Goal: Contribute content: Add original content to the website for others to see

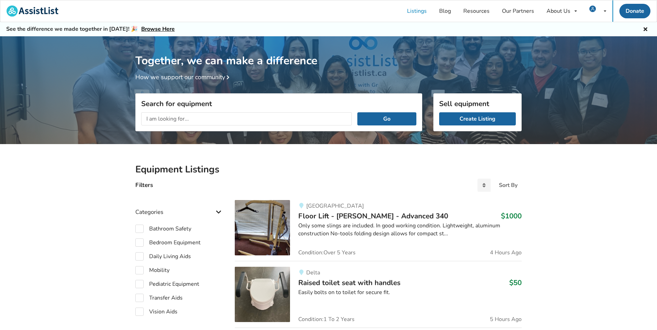
scroll to position [36, 0]
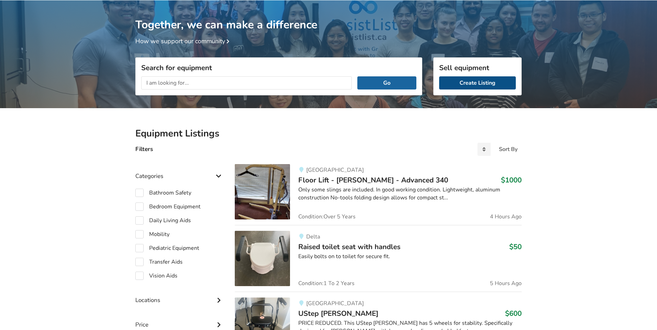
click at [472, 82] on link "Create Listing" at bounding box center [477, 82] width 77 height 13
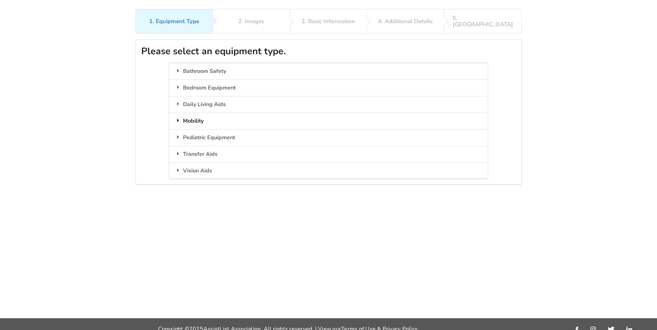
click at [205, 115] on div "Mobility" at bounding box center [328, 121] width 318 height 17
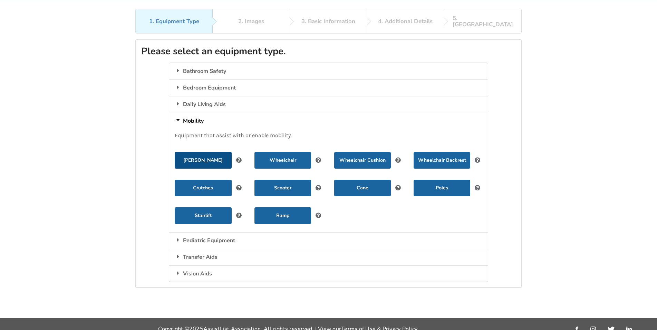
click at [197, 158] on button "[PERSON_NAME]" at bounding box center [203, 160] width 57 height 17
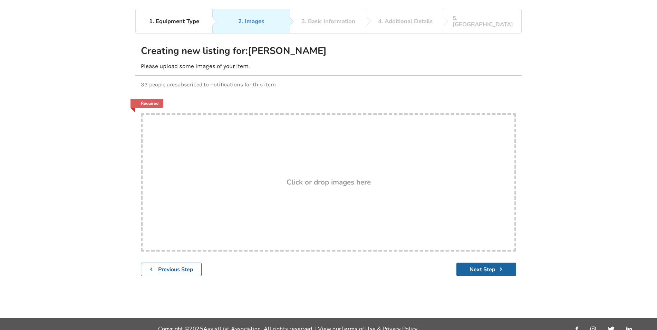
click at [336, 177] on h3 "Click or drop images here" at bounding box center [328, 181] width 84 height 9
type input "C:\fakepath\IMG_3898.JPG"
click at [348, 212] on div "Drop here! Click or drop images here" at bounding box center [328, 182] width 375 height 138
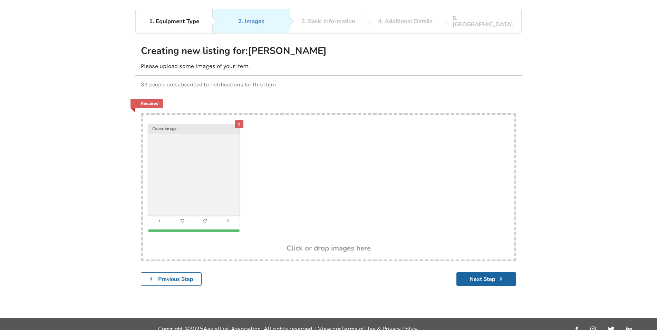
type input "C:\fakepath\IMG_3896.JPG"
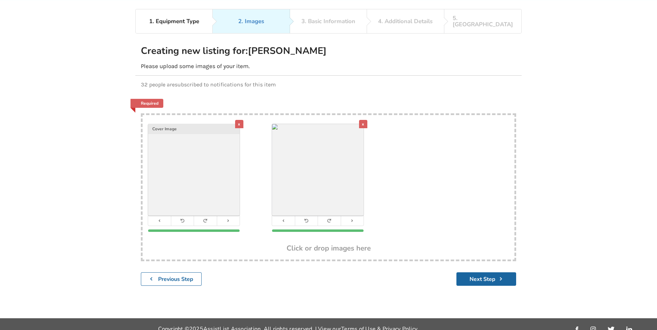
click at [414, 194] on div "x Cover Image x" at bounding box center [329, 179] width 372 height 129
type input "C:\fakepath\IMG_3893.JPG"
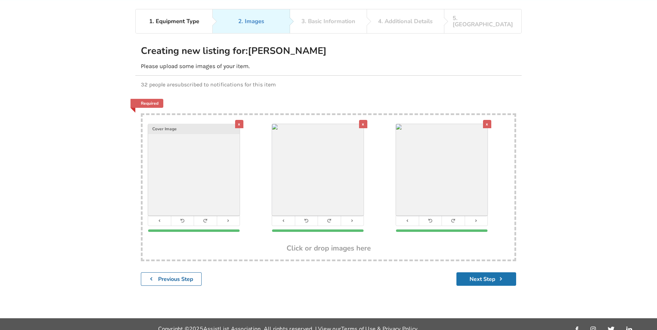
click at [493, 272] on button "Next Step" at bounding box center [486, 278] width 60 height 13
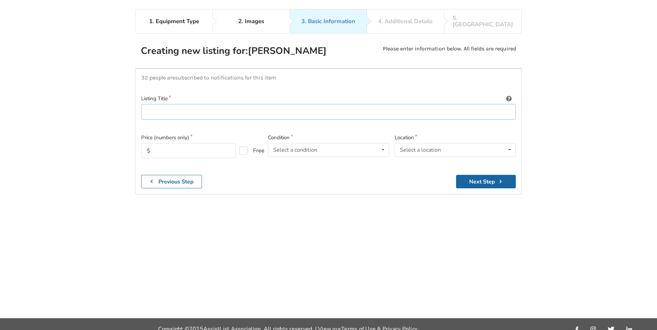
click at [168, 107] on input at bounding box center [328, 112] width 374 height 16
type input "S"
type input "Steel [PERSON_NAME] with seat 400lbs cap."
click at [167, 144] on input "text" at bounding box center [188, 150] width 95 height 15
type input "100"
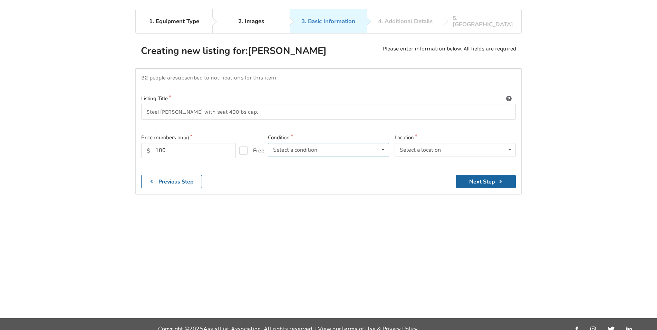
click at [378, 143] on icon at bounding box center [383, 149] width 10 height 13
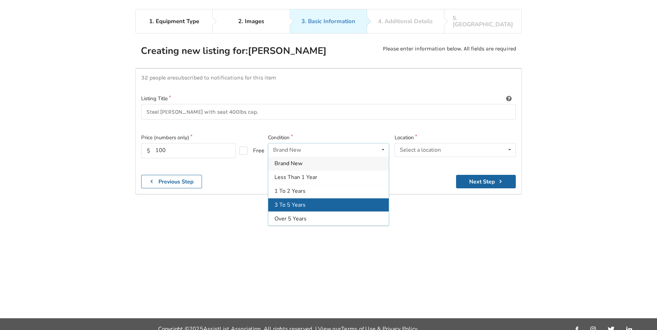
click at [292, 198] on div "3 To 5 Years" at bounding box center [328, 205] width 120 height 14
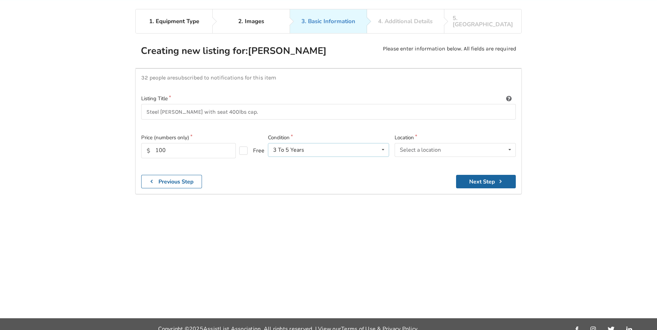
click at [382, 145] on icon at bounding box center [383, 149] width 10 height 13
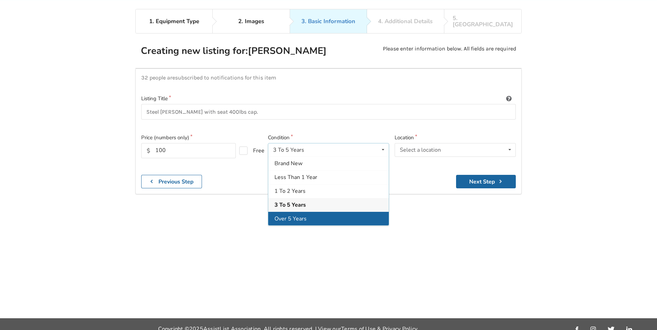
click at [295, 215] on span "Over 5 Years" at bounding box center [290, 219] width 32 height 8
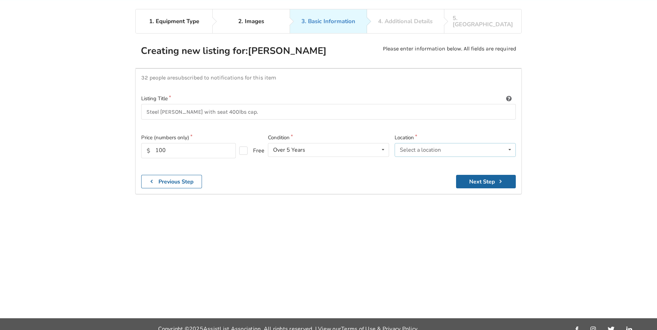
click at [505, 143] on icon at bounding box center [510, 149] width 10 height 13
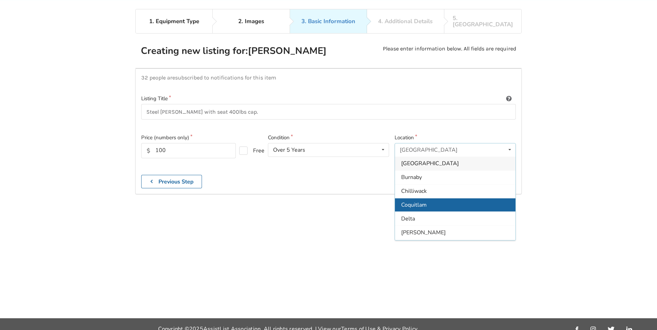
click at [429, 198] on div "Coquitlam" at bounding box center [455, 205] width 120 height 14
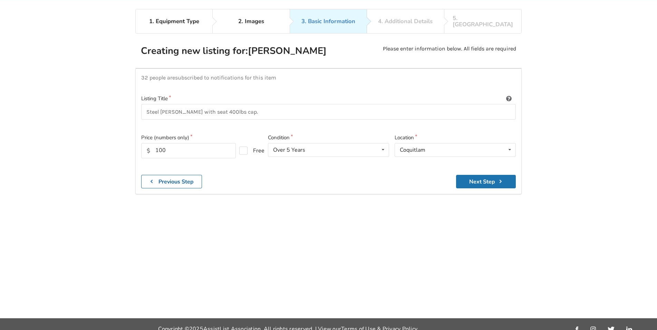
click at [490, 175] on button "Next Step" at bounding box center [486, 181] width 60 height 13
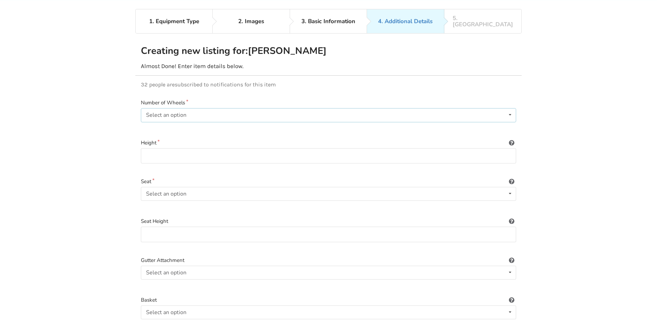
click at [512, 108] on icon at bounding box center [510, 114] width 10 height 13
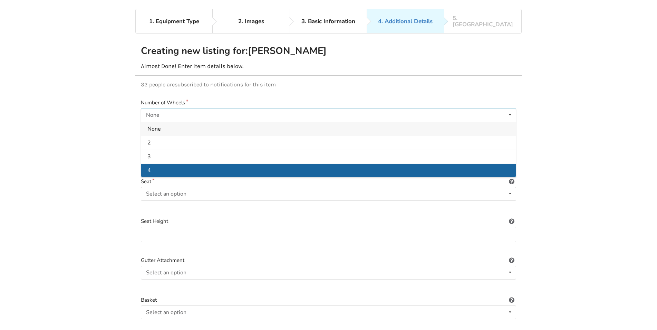
click at [208, 164] on div "4" at bounding box center [328, 170] width 374 height 14
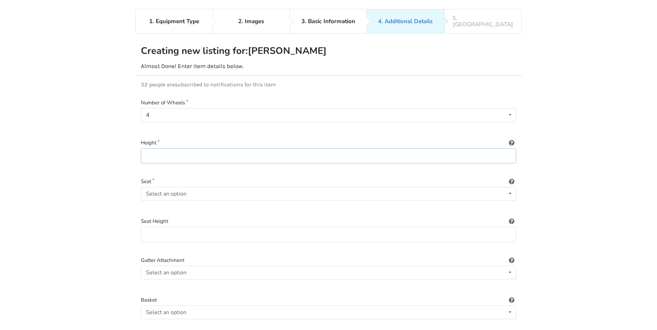
click at [501, 149] on input at bounding box center [328, 156] width 375 height 16
type input "3 ft 5""
click at [191, 187] on div "Select an option Included Not included" at bounding box center [328, 194] width 375 height 14
click at [160, 200] on div "Included" at bounding box center [328, 207] width 374 height 14
click at [164, 226] on input at bounding box center [328, 234] width 375 height 16
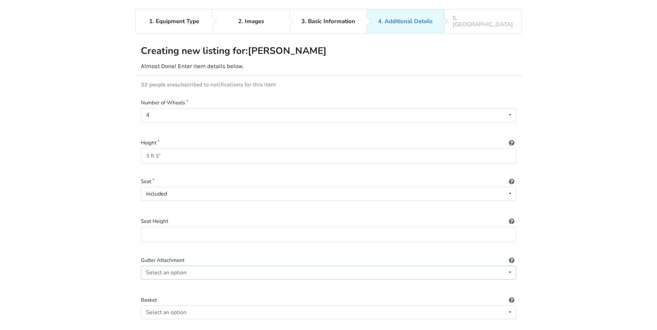
click at [504, 265] on div "Select an option Included Not included" at bounding box center [328, 272] width 375 height 14
click at [504, 265] on div "Included Included Not included" at bounding box center [328, 272] width 375 height 14
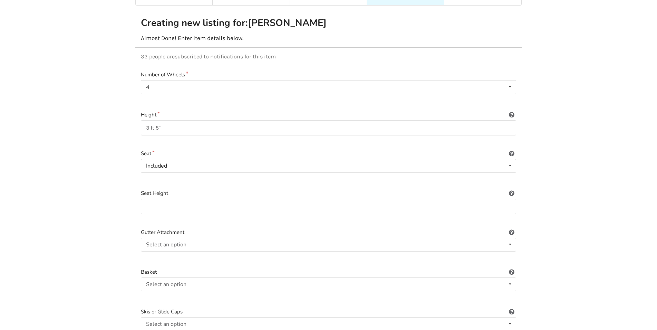
scroll to position [71, 0]
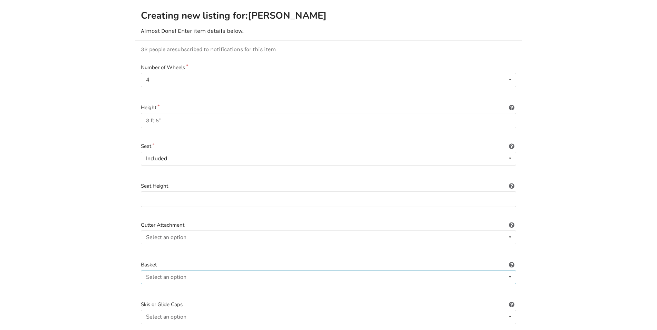
click at [510, 270] on icon at bounding box center [510, 276] width 10 height 13
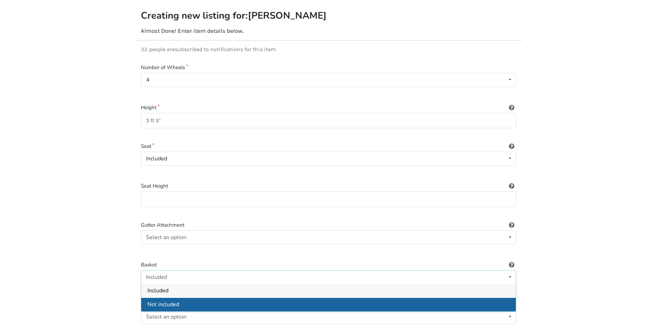
click at [180, 297] on div "Not included" at bounding box center [328, 304] width 374 height 14
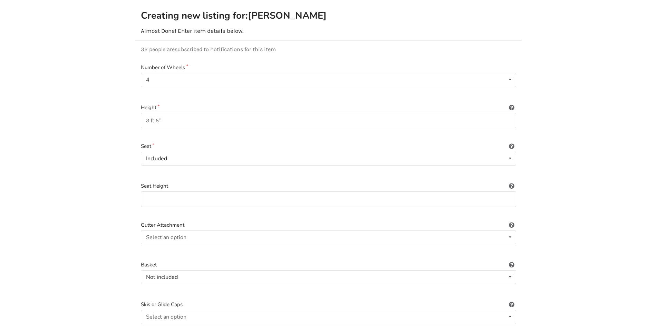
click at [510, 221] on icon at bounding box center [511, 224] width 7 height 6
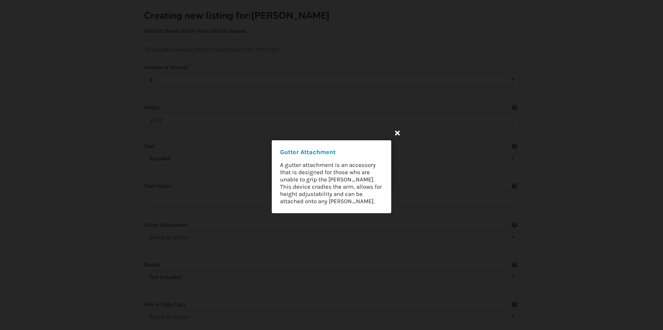
click at [397, 134] on icon at bounding box center [397, 132] width 12 height 12
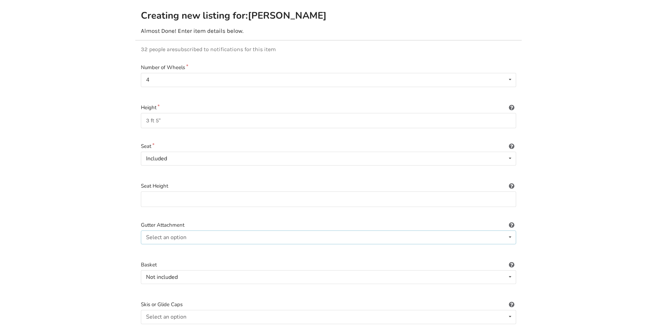
click at [502, 230] on div "Select an option Included Not included" at bounding box center [328, 237] width 375 height 14
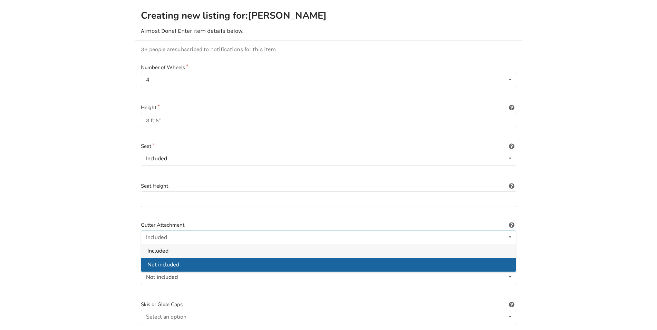
click at [204, 257] on div "Not included" at bounding box center [328, 264] width 374 height 14
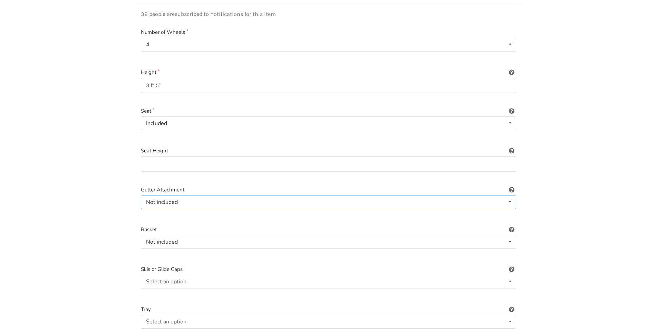
scroll to position [141, 0]
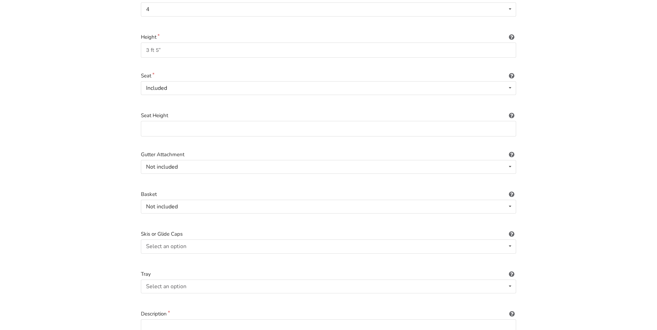
click at [512, 230] on icon at bounding box center [511, 233] width 7 height 6
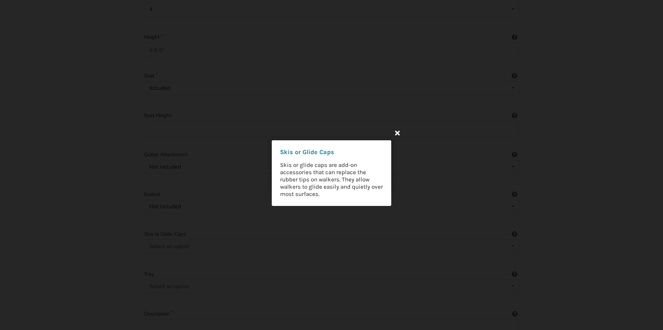
click at [397, 132] on icon at bounding box center [397, 132] width 12 height 12
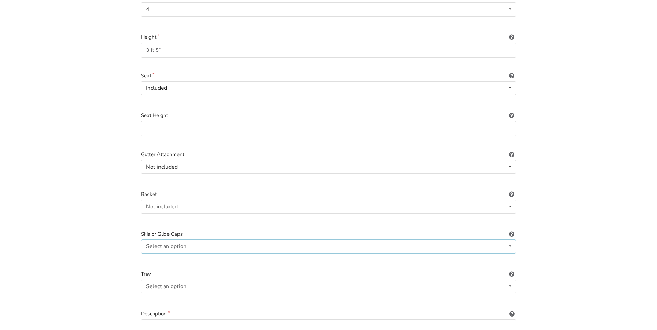
click at [507, 240] on icon at bounding box center [510, 246] width 10 height 13
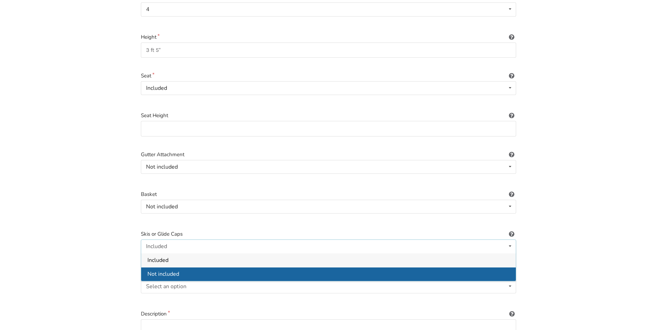
click at [200, 267] on div "Not included" at bounding box center [328, 274] width 374 height 14
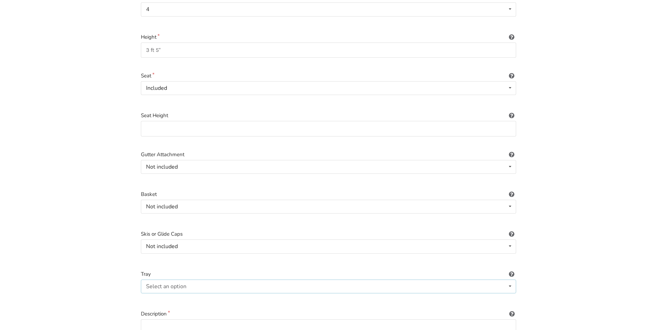
click at [509, 281] on icon at bounding box center [510, 286] width 10 height 13
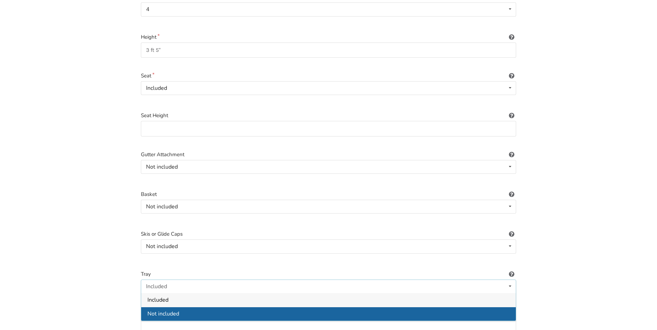
click at [221, 308] on div "Not included" at bounding box center [328, 313] width 374 height 14
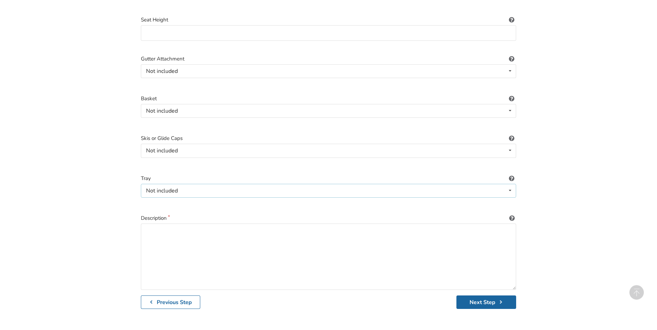
scroll to position [247, 0]
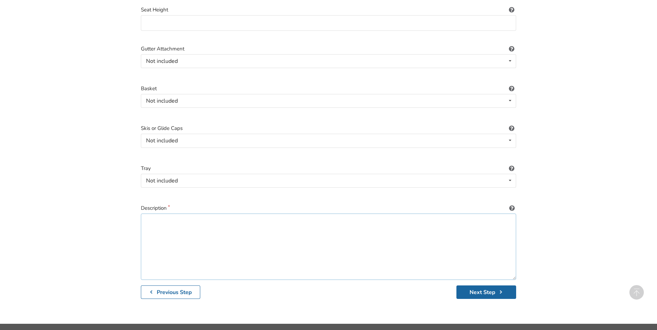
click at [150, 219] on textarea at bounding box center [328, 246] width 375 height 66
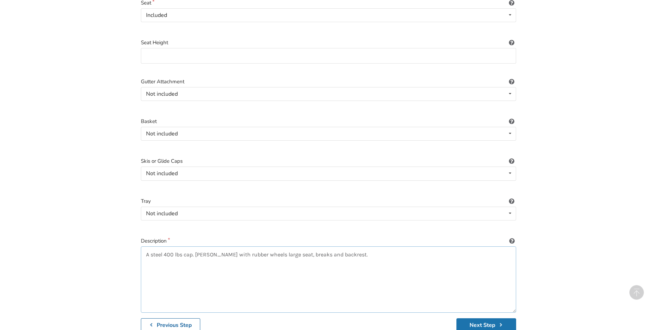
scroll to position [79, 0]
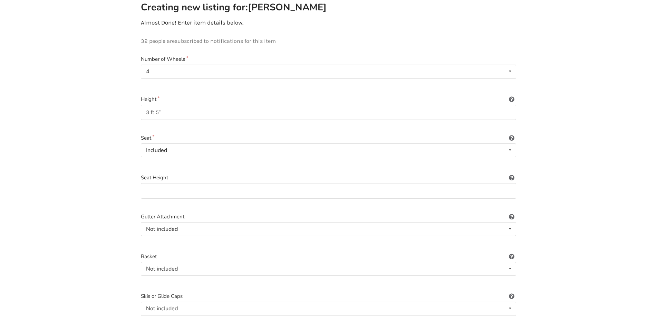
type textarea "A steel 400 lbs cap. walker with rubber wheels large seat, breaks and backrest."
click at [221, 183] on input at bounding box center [328, 191] width 375 height 16
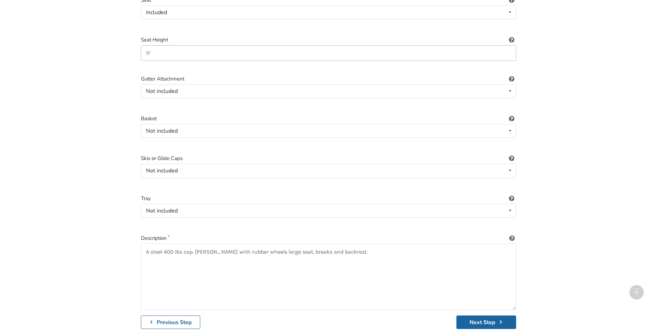
scroll to position [220, 0]
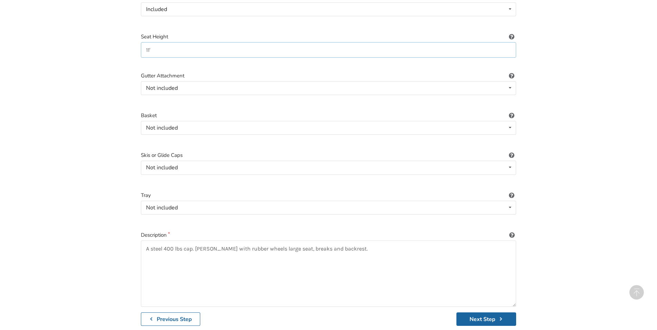
type input "11'"
click at [348, 242] on textarea "A steel 400 lbs cap. walker with rubber wheels large seat, breaks and backrest." at bounding box center [328, 273] width 375 height 66
type textarea "A steel 400 lbs cap. [PERSON_NAME] with rubber wheels large seat, breaks and ba…"
click at [468, 315] on button "Next Step" at bounding box center [486, 318] width 60 height 13
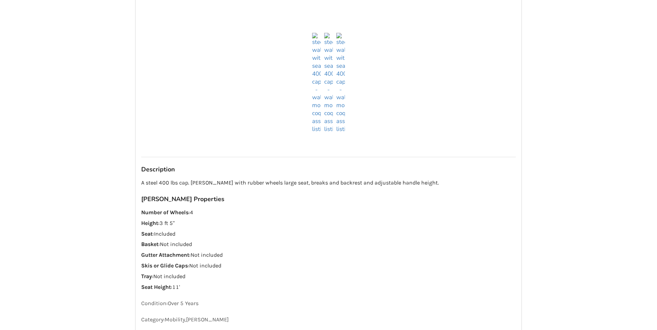
scroll to position [402, 0]
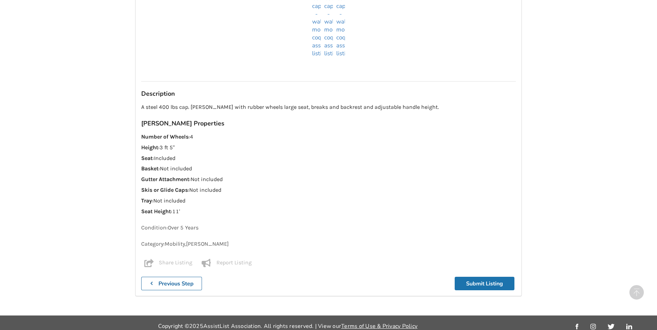
click at [466, 276] on button "Submit Listing" at bounding box center [485, 282] width 60 height 13
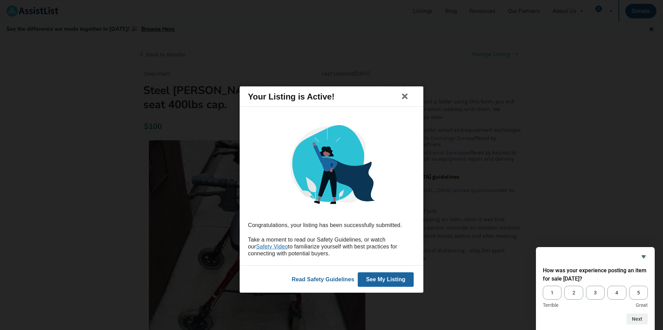
click at [382, 280] on button "See My Listing" at bounding box center [386, 279] width 56 height 14
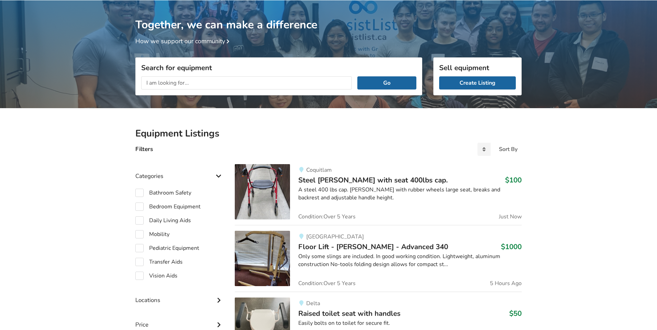
scroll to position [36, 0]
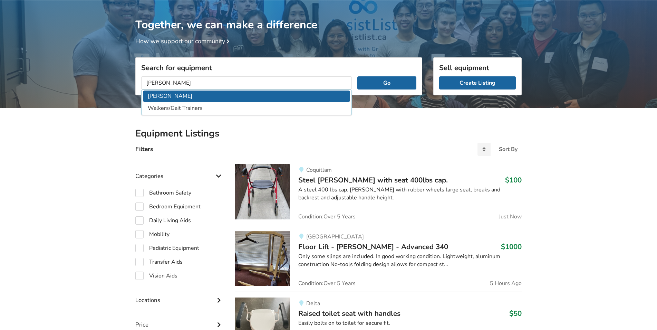
click at [162, 95] on li "[PERSON_NAME]" at bounding box center [246, 95] width 207 height 11
type input "[PERSON_NAME]"
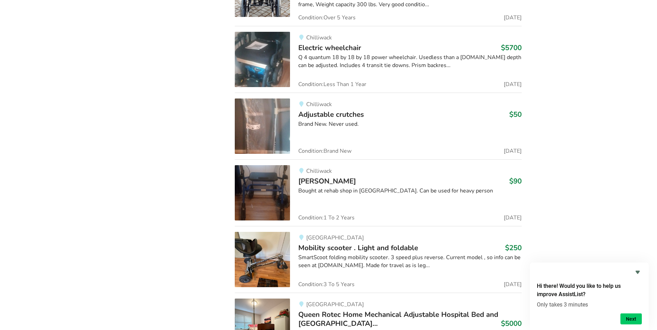
scroll to position [2925, 0]
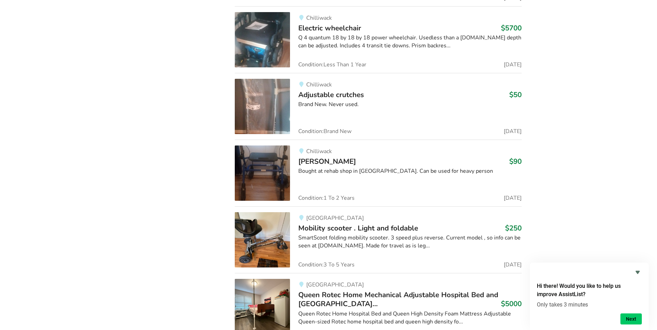
click at [268, 153] on img at bounding box center [262, 172] width 55 height 55
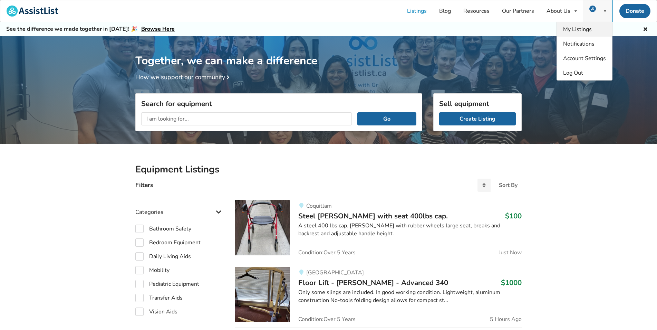
click at [572, 29] on span "My Listings" at bounding box center [577, 30] width 29 height 8
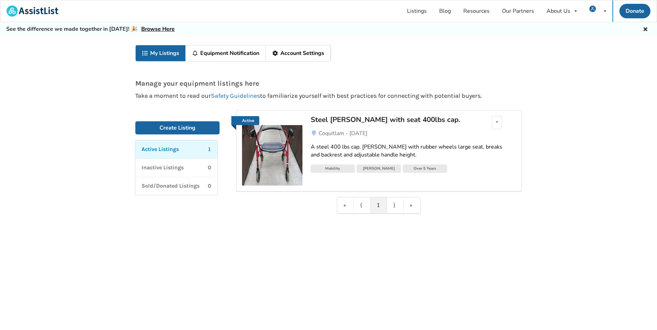
click at [154, 53] on link "My Listings" at bounding box center [161, 53] width 50 height 16
click at [147, 53] on icon at bounding box center [145, 53] width 7 height 6
click at [304, 52] on link "Account Settings" at bounding box center [298, 53] width 65 height 16
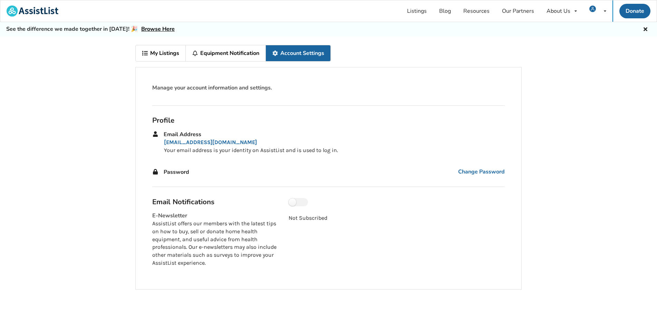
click at [157, 55] on link "My Listings" at bounding box center [161, 53] width 50 height 16
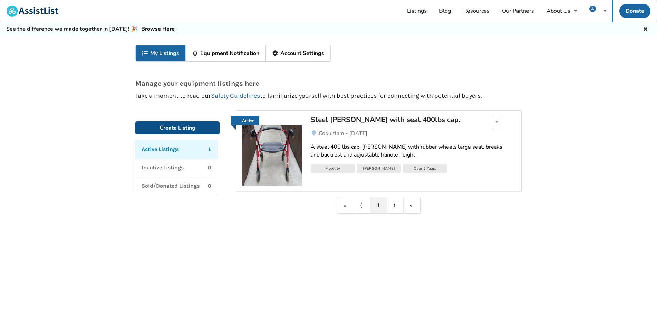
click at [197, 125] on link "Create Listing" at bounding box center [177, 127] width 84 height 13
click at [494, 120] on div "Edit listing Renew listing Mark as Sold Delete listing" at bounding box center [497, 122] width 10 height 13
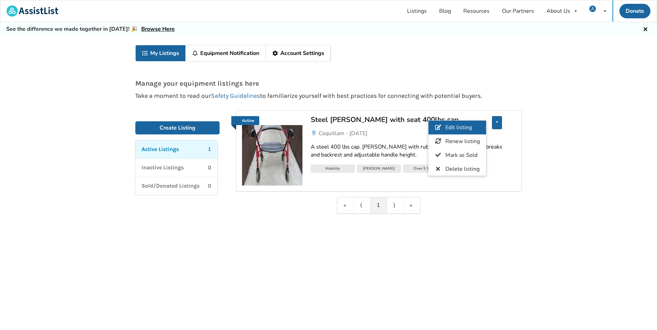
click at [466, 125] on span "Edit listing" at bounding box center [458, 128] width 27 height 8
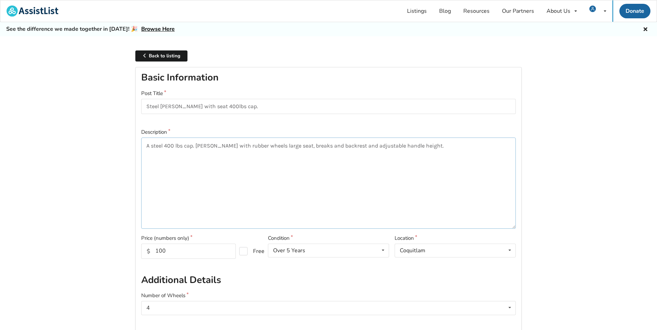
click at [145, 146] on textarea "A steel 400 lbs cap. [PERSON_NAME] with rubber wheels large seat, breaks and ba…" at bounding box center [328, 182] width 374 height 91
click at [149, 146] on textarea "A steel 400 lbs cap. [PERSON_NAME] with rubber wheels large seat, breaks and ba…" at bounding box center [328, 182] width 374 height 91
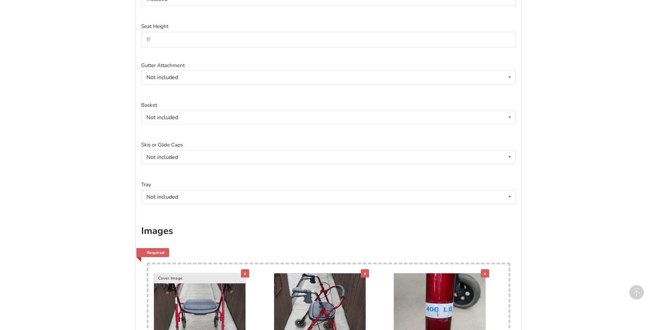
scroll to position [559, 0]
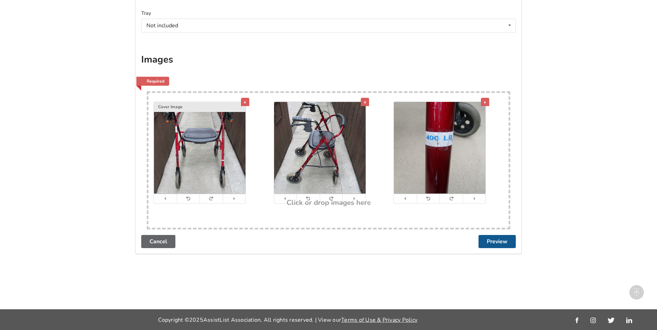
type textarea "Nova steel 400 lbs cap. walker with rubber wheels large seat, breaks and backre…"
click at [492, 243] on button "Preview" at bounding box center [496, 241] width 37 height 13
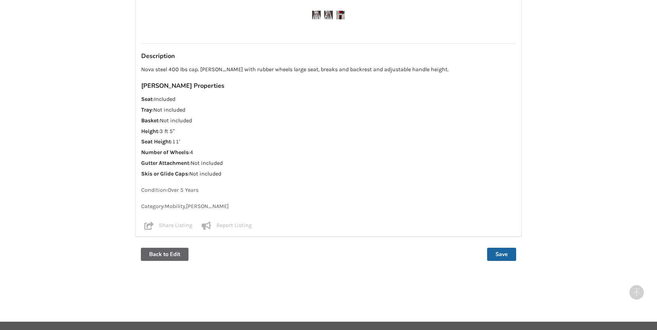
scroll to position [493, 0]
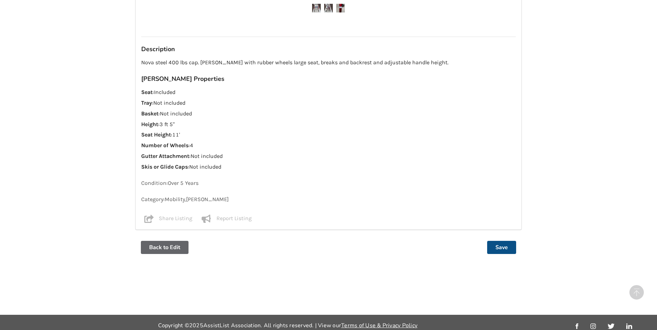
click at [506, 248] on button "Save" at bounding box center [501, 247] width 29 height 13
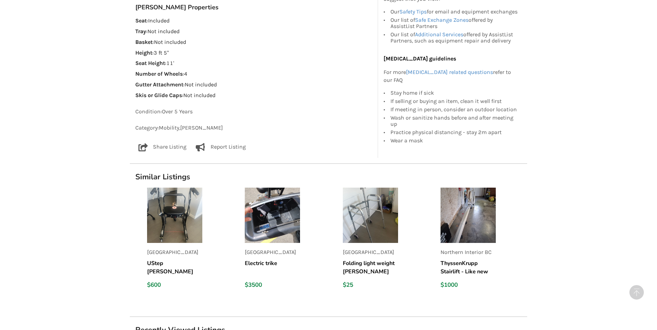
scroll to position [619, 0]
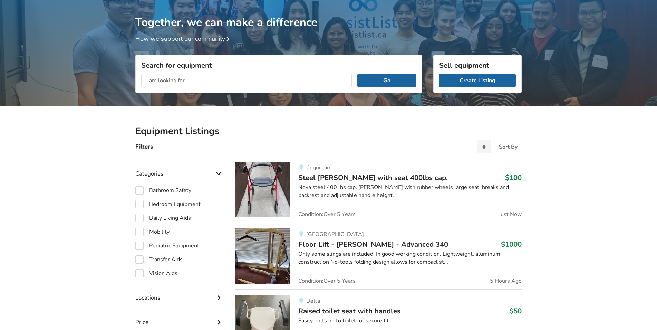
scroll to position [70, 0]
